Goal: Task Accomplishment & Management: Manage account settings

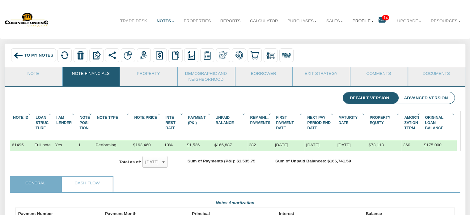
click at [366, 22] on link "Profile" at bounding box center [363, 20] width 31 height 15
click at [342, 36] on link "Settings" at bounding box center [365, 35] width 54 height 8
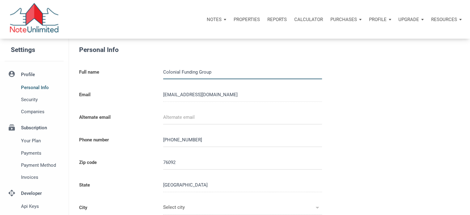
type input "SOUTHLAKE"
select select
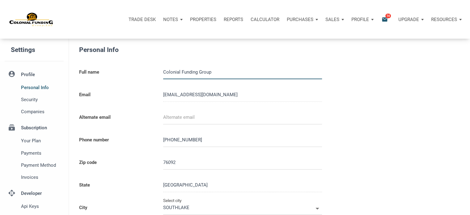
type input "0000000"
select select
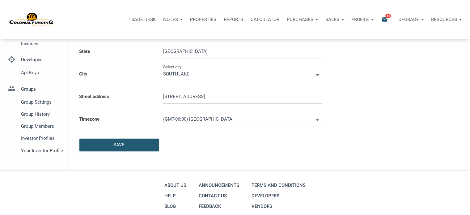
scroll to position [131, 0]
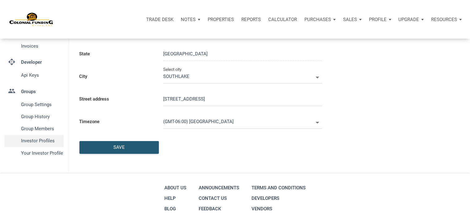
click at [42, 139] on span "Investor Profiles" at bounding box center [41, 140] width 40 height 7
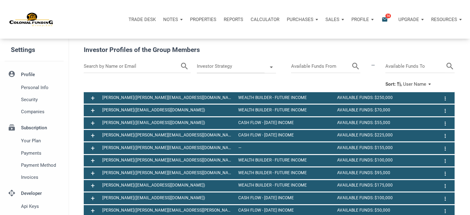
click at [140, 65] on input "text" at bounding box center [132, 66] width 96 height 13
type input "[PERSON_NAME]"
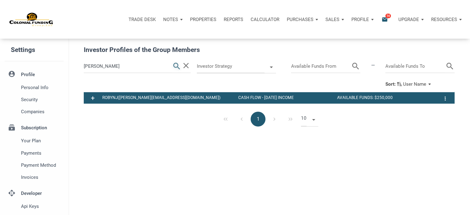
click at [177, 66] on icon "search" at bounding box center [176, 66] width 9 height 13
click at [174, 18] on p "Notes" at bounding box center [170, 20] width 15 height 6
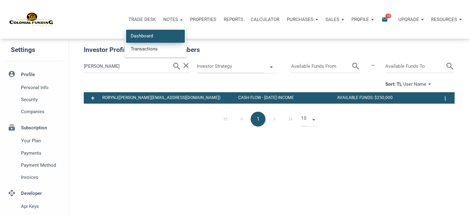
click at [139, 35] on link "Dashboard" at bounding box center [155, 36] width 59 height 13
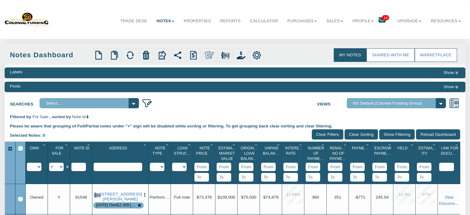
click at [21, 148] on div "Select All" at bounding box center [20, 148] width 5 height 5
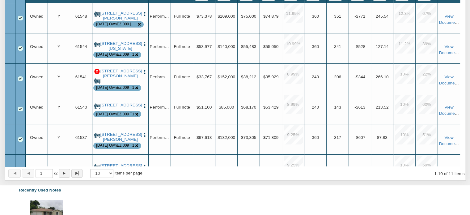
scroll to position [182, 0]
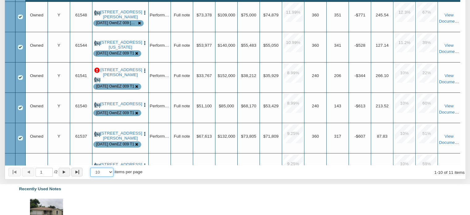
click at [114, 174] on select "10 25 50 100" at bounding box center [101, 172] width 23 height 9
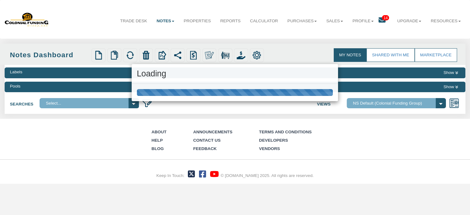
scroll to position [0, 0]
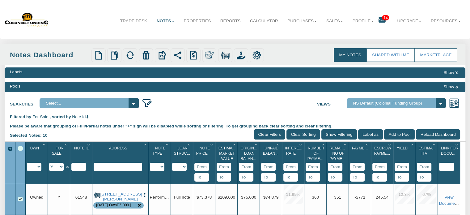
click at [21, 148] on div "Select All" at bounding box center [20, 148] width 5 height 5
click at [244, 57] on img at bounding box center [241, 55] width 9 height 9
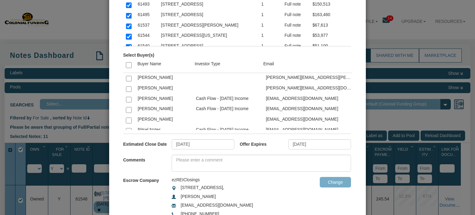
scroll to position [1256, 0]
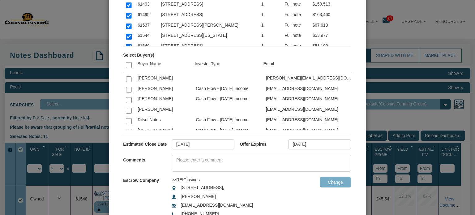
click at [129, 139] on input "checkbox" at bounding box center [129, 142] width 6 height 6
checkbox input "true"
click at [347, 136] on td "robyn@bearcatcapital.com" at bounding box center [309, 141] width 93 height 11
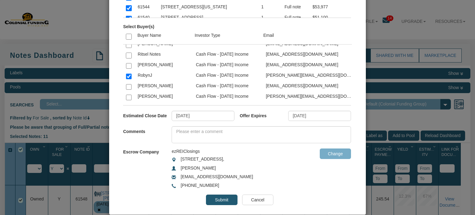
scroll to position [118, 0]
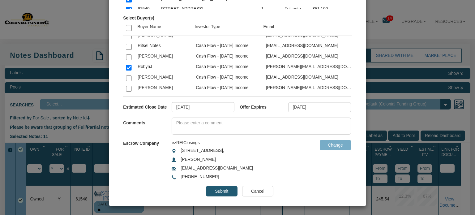
click at [218, 190] on input "Submit" at bounding box center [221, 191] width 31 height 11
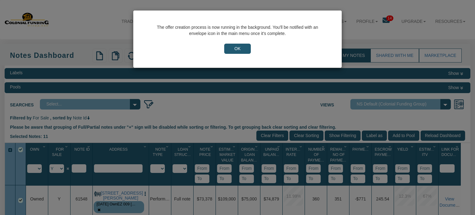
click at [239, 49] on input "OK" at bounding box center [237, 49] width 27 height 11
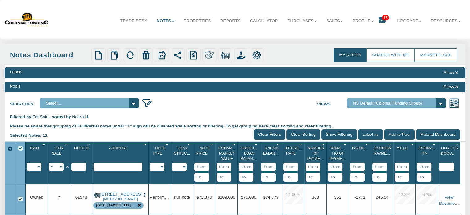
click at [379, 19] on icon at bounding box center [382, 20] width 7 height 7
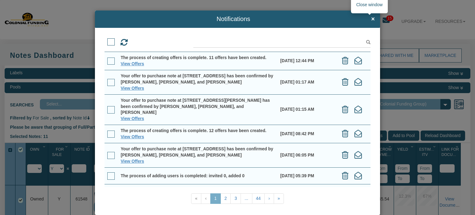
click at [371, 17] on span "×" at bounding box center [373, 19] width 4 height 7
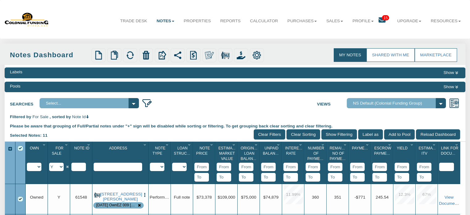
click at [380, 20] on icon at bounding box center [382, 20] width 7 height 7
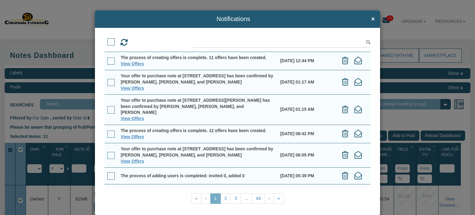
click at [108, 41] on span at bounding box center [110, 41] width 7 height 7
click at [107, 40] on input "checkbox" at bounding box center [107, 40] width 0 height 0
click at [111, 61] on span at bounding box center [110, 61] width 7 height 7
click at [107, 59] on input "checkbox" at bounding box center [107, 59] width 0 height 0
click at [109, 42] on span at bounding box center [110, 41] width 7 height 7
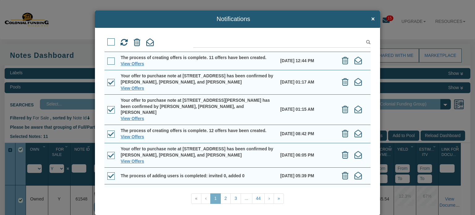
click at [107, 40] on input "checkbox" at bounding box center [107, 40] width 0 height 0
click at [371, 19] on span "×" at bounding box center [373, 19] width 4 height 7
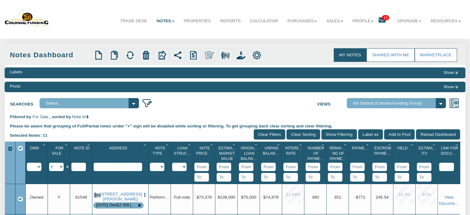
click at [379, 20] on icon at bounding box center [382, 20] width 7 height 7
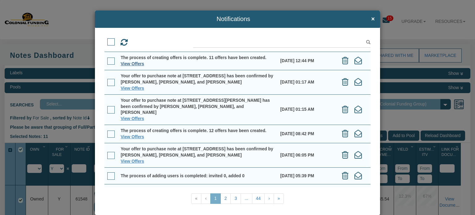
click at [125, 63] on link "View Offers" at bounding box center [133, 63] width 24 height 5
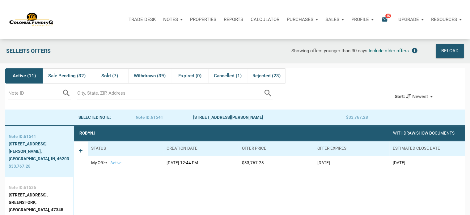
click at [384, 20] on icon "email" at bounding box center [384, 19] width 7 height 7
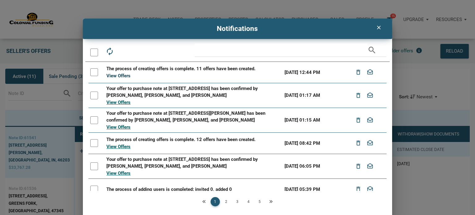
click at [111, 75] on link "View Offers" at bounding box center [118, 76] width 24 height 6
